Goal: Transaction & Acquisition: Purchase product/service

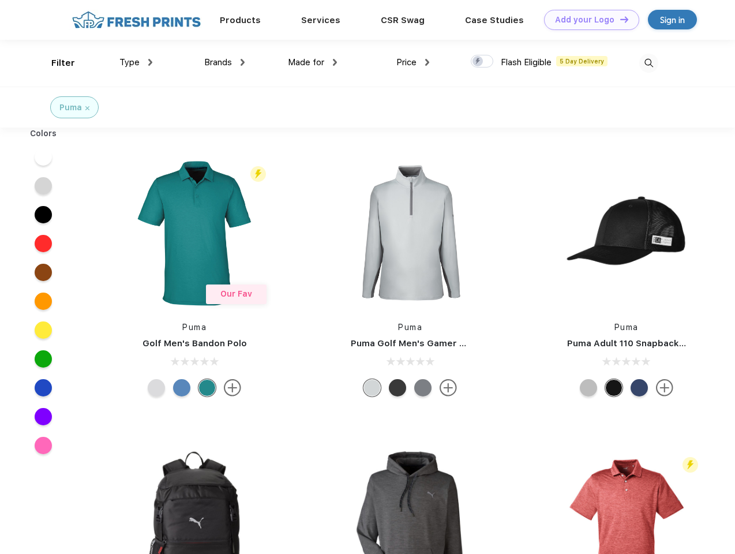
scroll to position [1, 0]
click at [587, 20] on link "Add your Logo Design Tool" at bounding box center [591, 20] width 95 height 20
click at [0, 0] on div "Design Tool" at bounding box center [0, 0] width 0 height 0
click at [619, 19] on link "Add your Logo Design Tool" at bounding box center [591, 20] width 95 height 20
click at [55, 63] on div "Filter" at bounding box center [63, 63] width 24 height 13
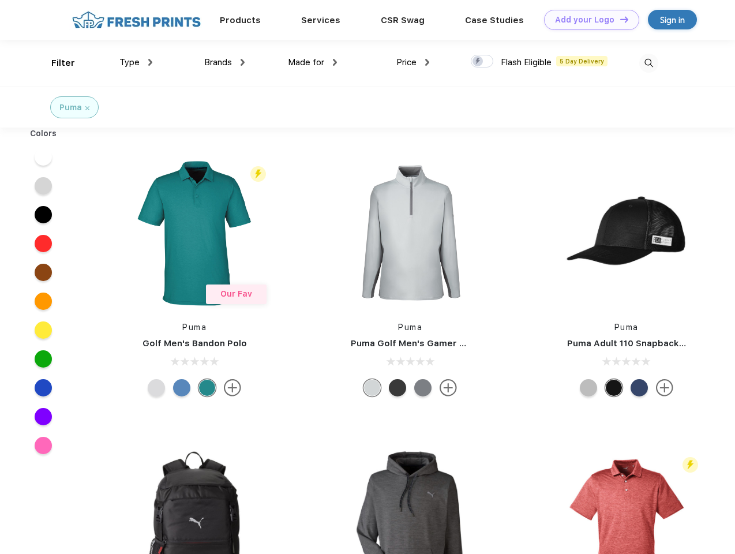
click at [136, 62] on span "Type" at bounding box center [129, 62] width 20 height 10
click at [224, 62] on span "Brands" at bounding box center [218, 62] width 28 height 10
click at [313, 62] on span "Made for" at bounding box center [306, 62] width 36 height 10
click at [413, 62] on span "Price" at bounding box center [406, 62] width 20 height 10
click at [482, 62] on div at bounding box center [482, 61] width 22 height 13
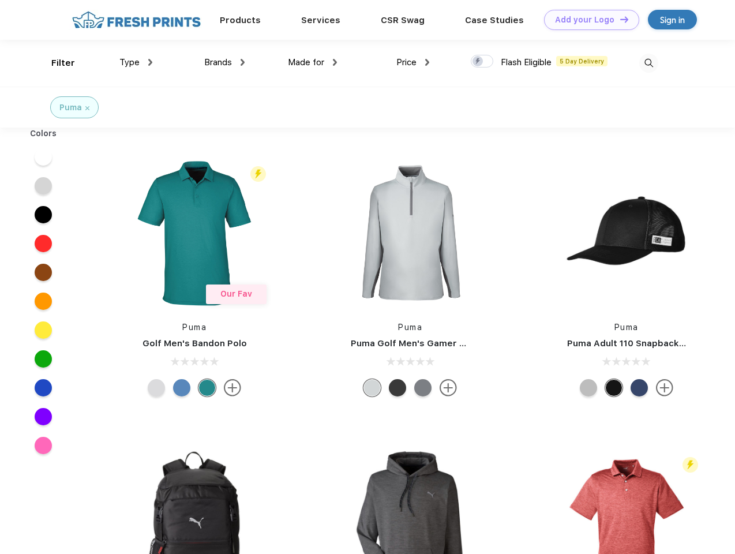
click at [478, 62] on input "checkbox" at bounding box center [474, 57] width 7 height 7
click at [648, 63] on img at bounding box center [648, 63] width 19 height 19
